Goal: Task Accomplishment & Management: Complete application form

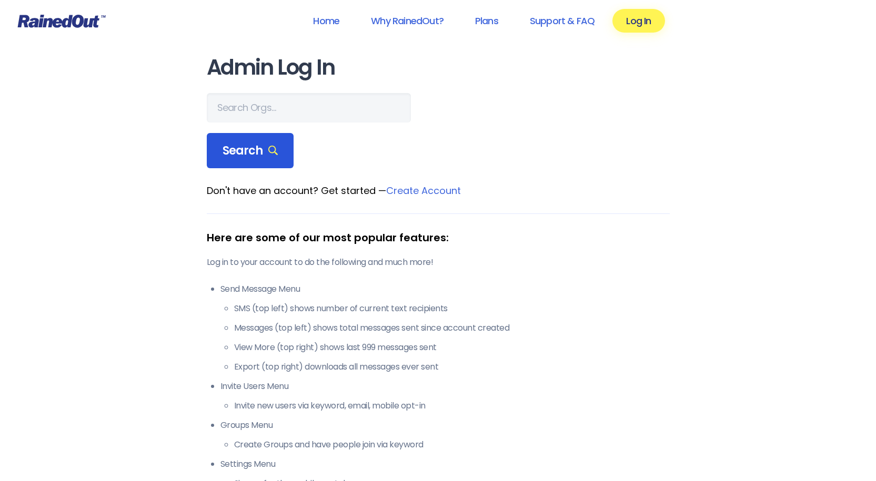
click at [250, 146] on span "Search" at bounding box center [251, 151] width 56 height 15
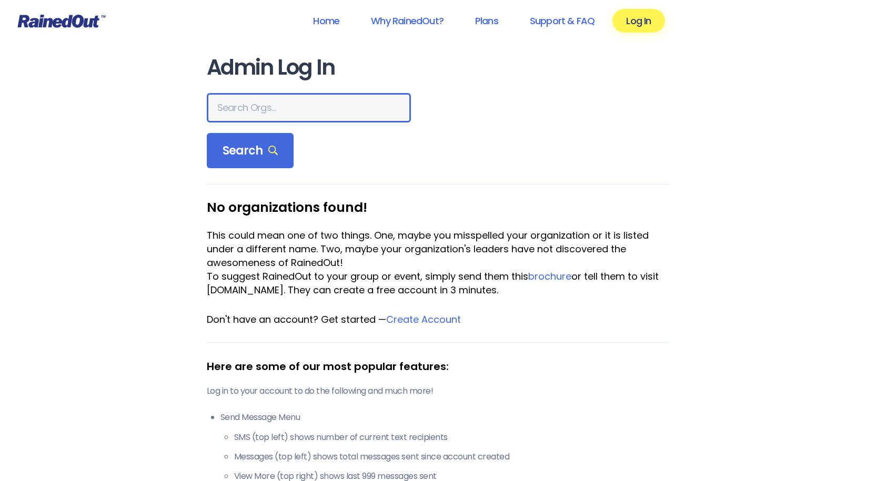
click at [256, 108] on input "text" at bounding box center [309, 107] width 204 height 29
type input "city of [GEOGRAPHIC_DATA]"
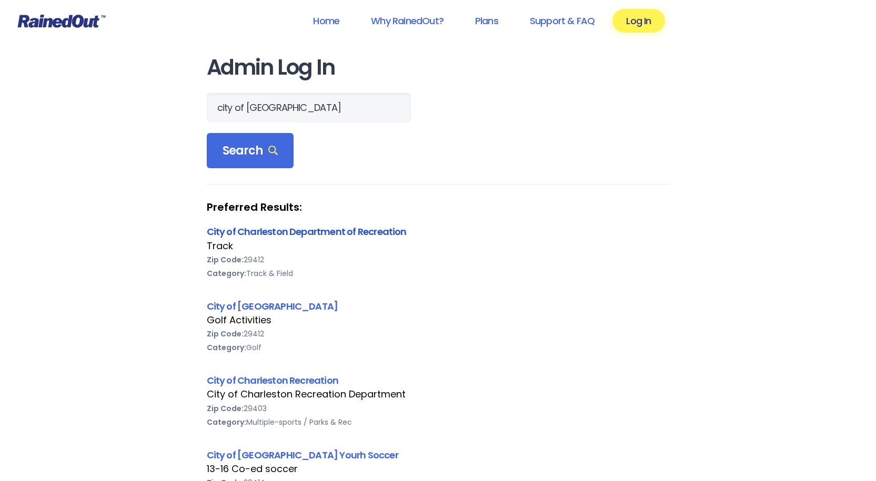
click at [264, 230] on link "City of Charleston Department of Recreation" at bounding box center [307, 231] width 200 height 13
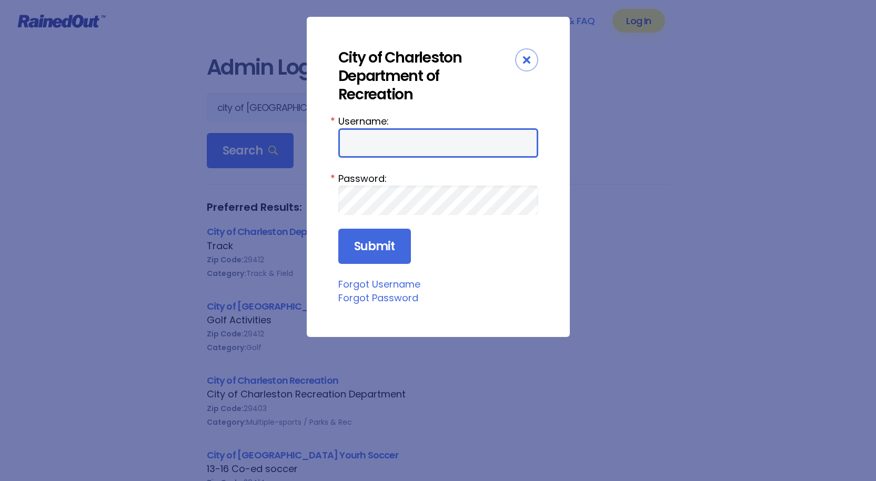
type input "CharlestonTC"
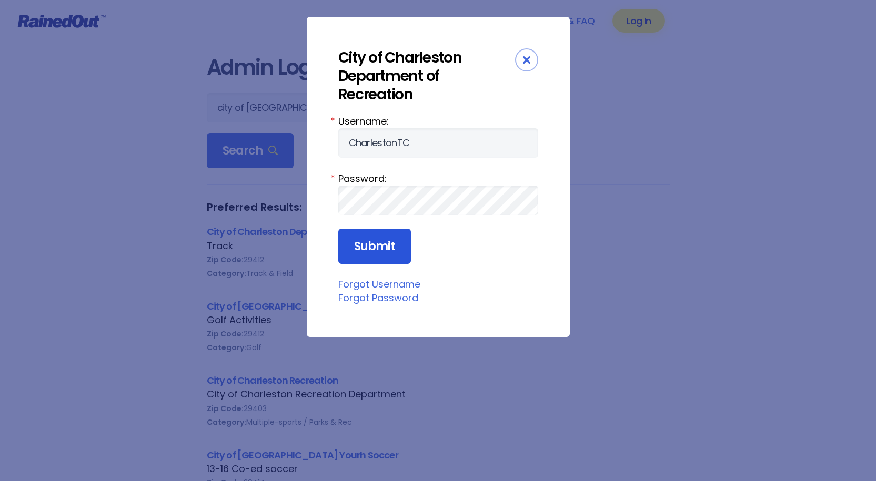
click at [371, 243] on input "Submit" at bounding box center [374, 247] width 73 height 36
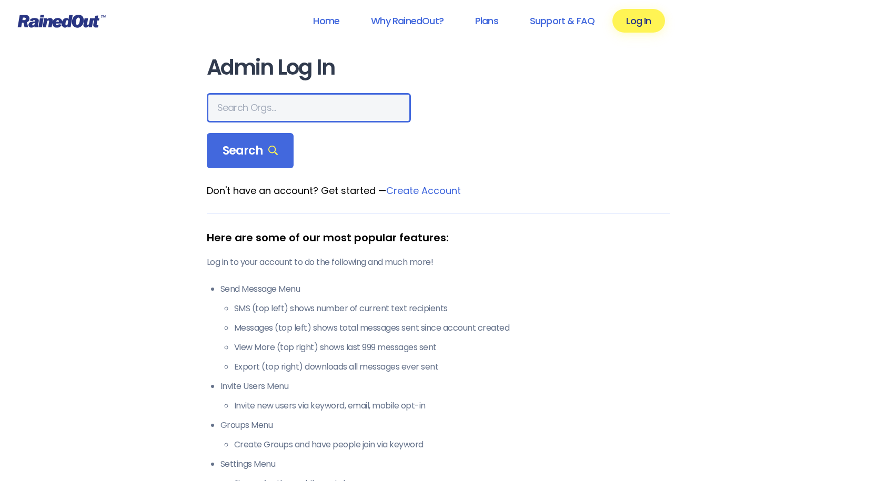
click at [230, 106] on input "text" at bounding box center [309, 107] width 204 height 29
type input "city of [GEOGRAPHIC_DATA]"
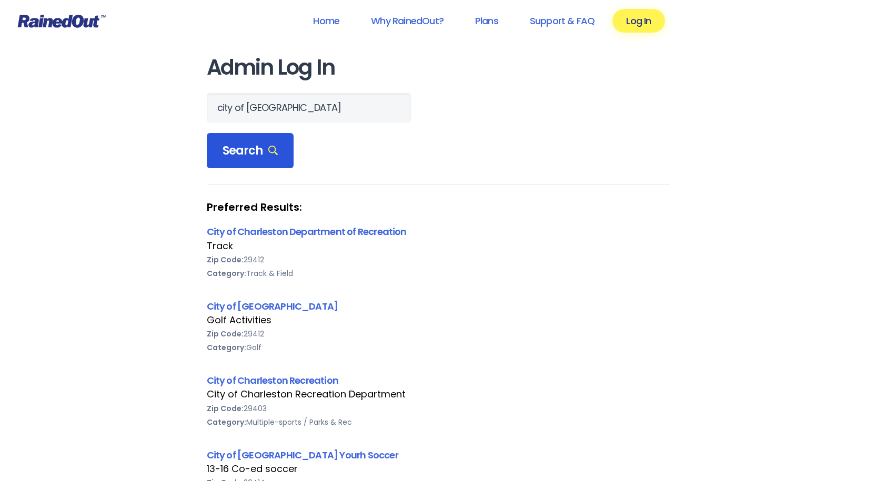
click at [251, 152] on span "Search" at bounding box center [251, 151] width 56 height 15
click at [260, 231] on link "City of Charleston Department of Recreation" at bounding box center [307, 231] width 200 height 13
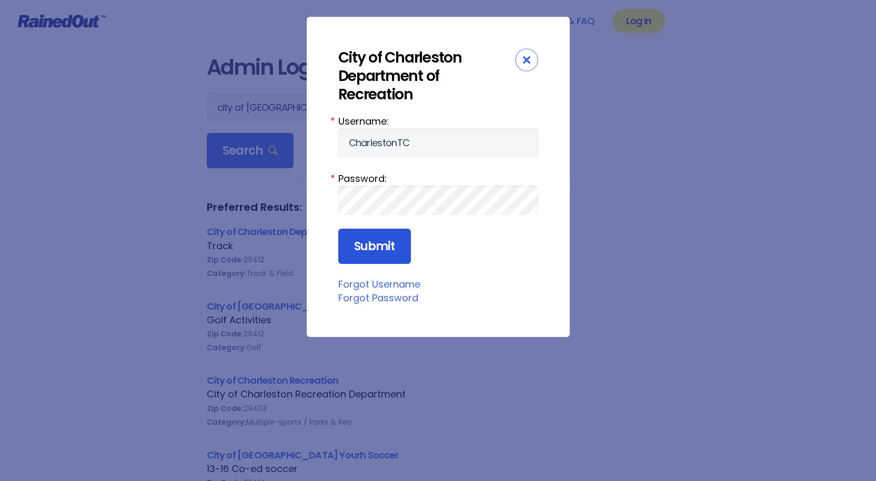
click at [384, 241] on input "Submit" at bounding box center [374, 247] width 73 height 36
